Goal: Transaction & Acquisition: Book appointment/travel/reservation

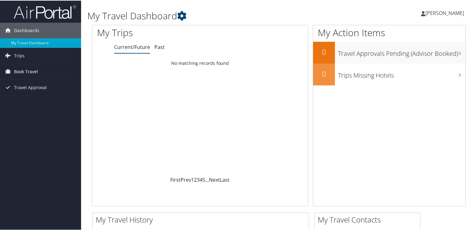
click at [34, 72] on span "Book Travel" at bounding box center [26, 71] width 24 height 16
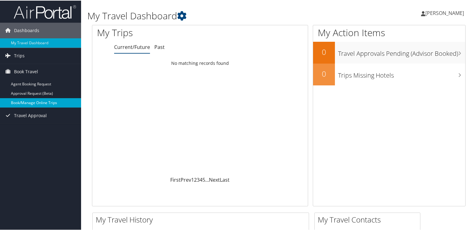
click at [33, 103] on link "Book/Manage Online Trips" at bounding box center [40, 102] width 81 height 9
